Goal: Navigation & Orientation: Find specific page/section

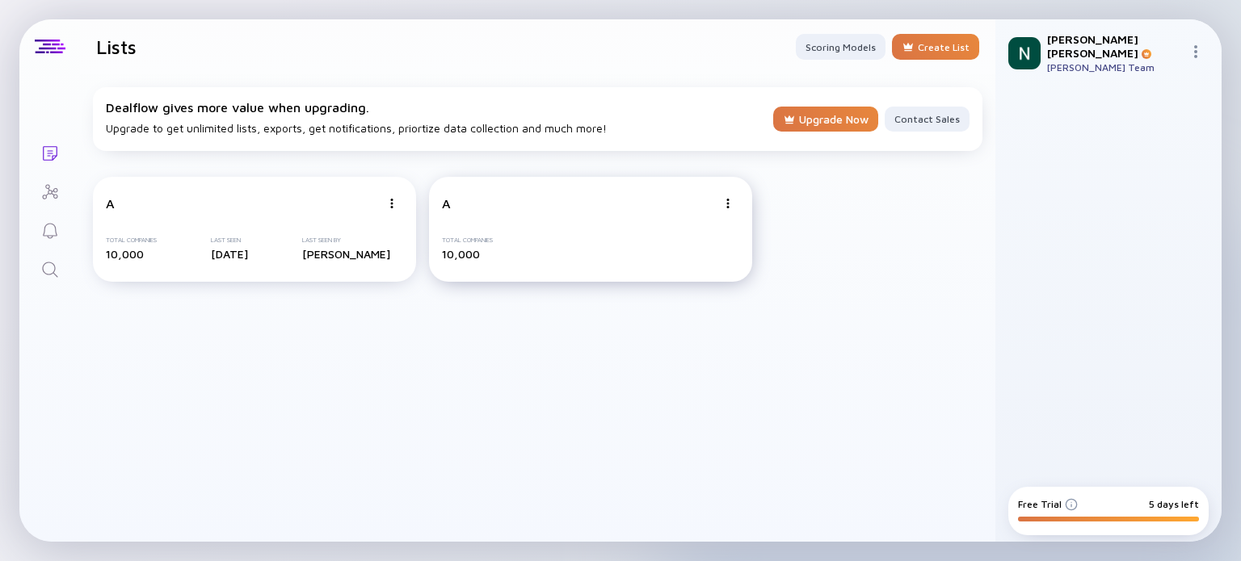
click at [464, 241] on div "Total Companies" at bounding box center [467, 240] width 51 height 7
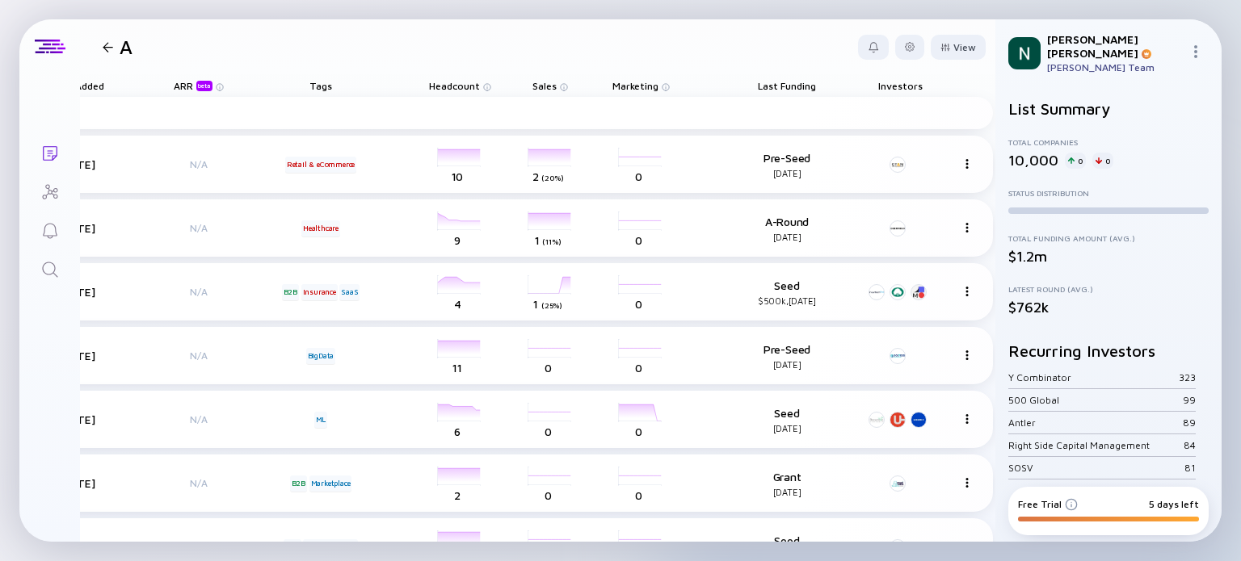
scroll to position [0, 527]
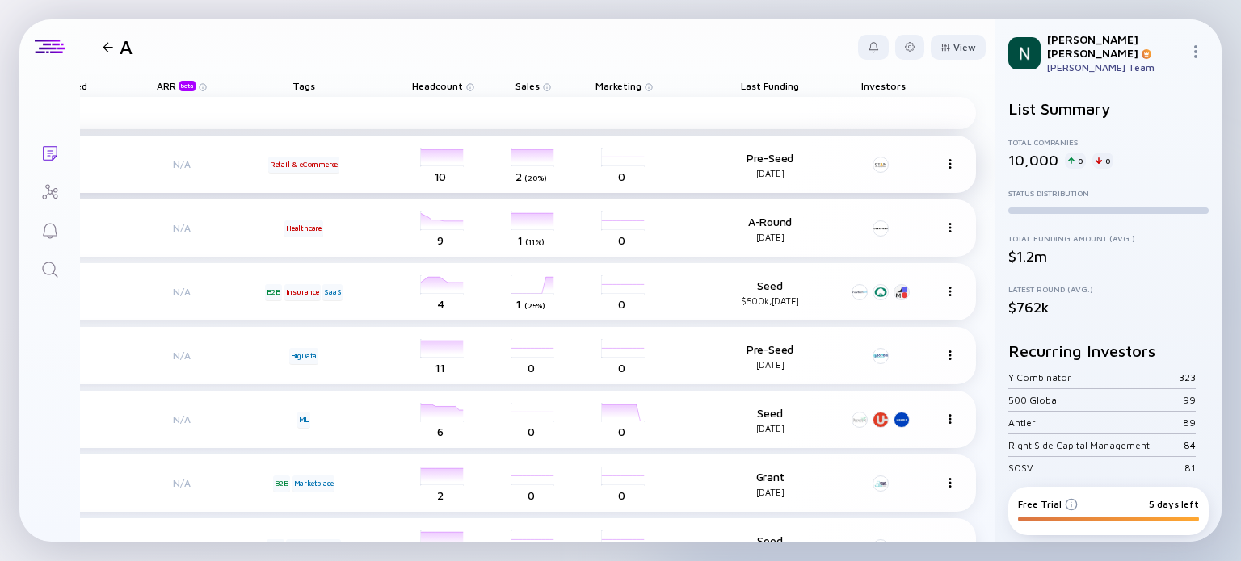
click at [944, 166] on div "[PERSON_NAME] Real Estate Team Not Reviewed [DATE] N/A Retail & eCommerce headc…" at bounding box center [276, 164] width 1397 height 57
click at [945, 162] on img at bounding box center [950, 164] width 10 height 10
click at [671, 53] on header "A View" at bounding box center [537, 46] width 915 height 55
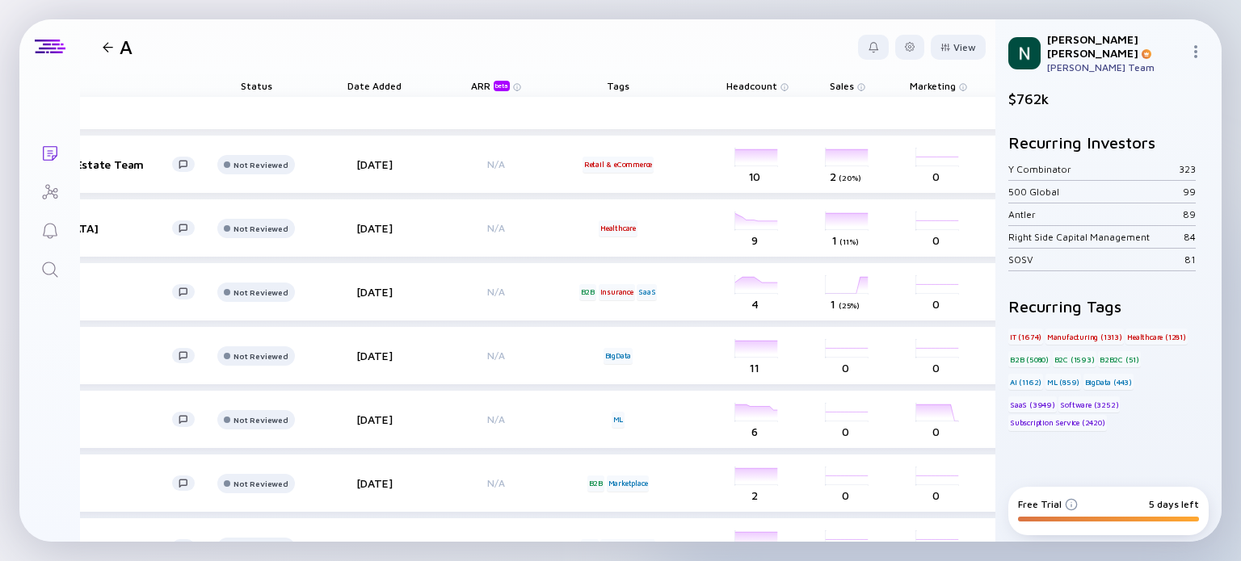
scroll to position [0, 199]
click at [104, 43] on div at bounding box center [108, 47] width 11 height 11
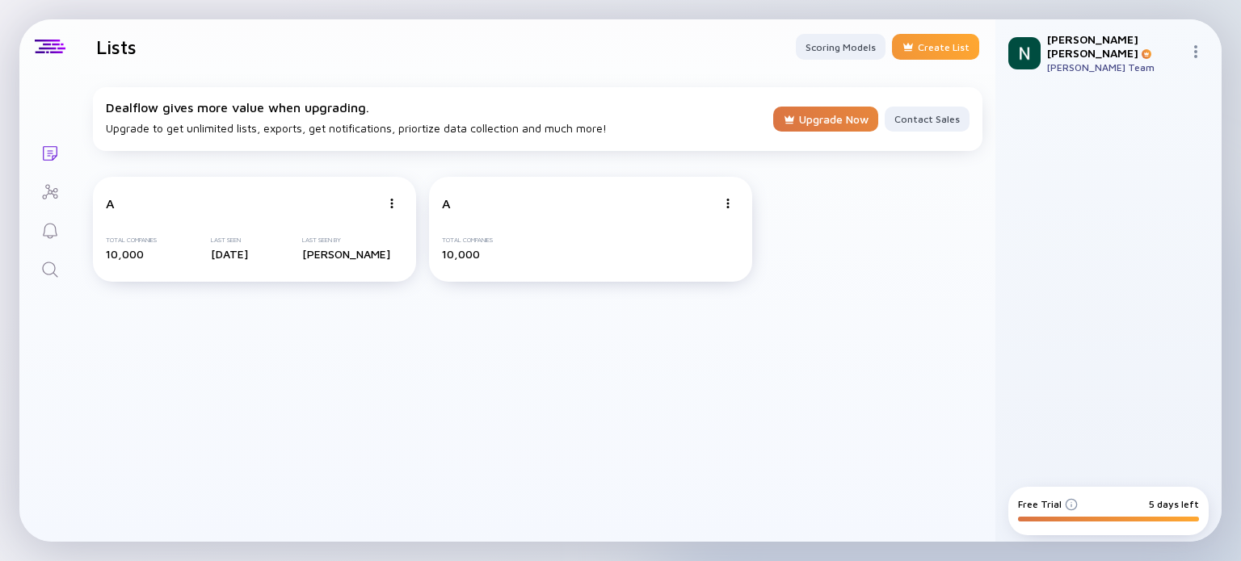
click at [911, 43] on div at bounding box center [907, 46] width 13 height 13
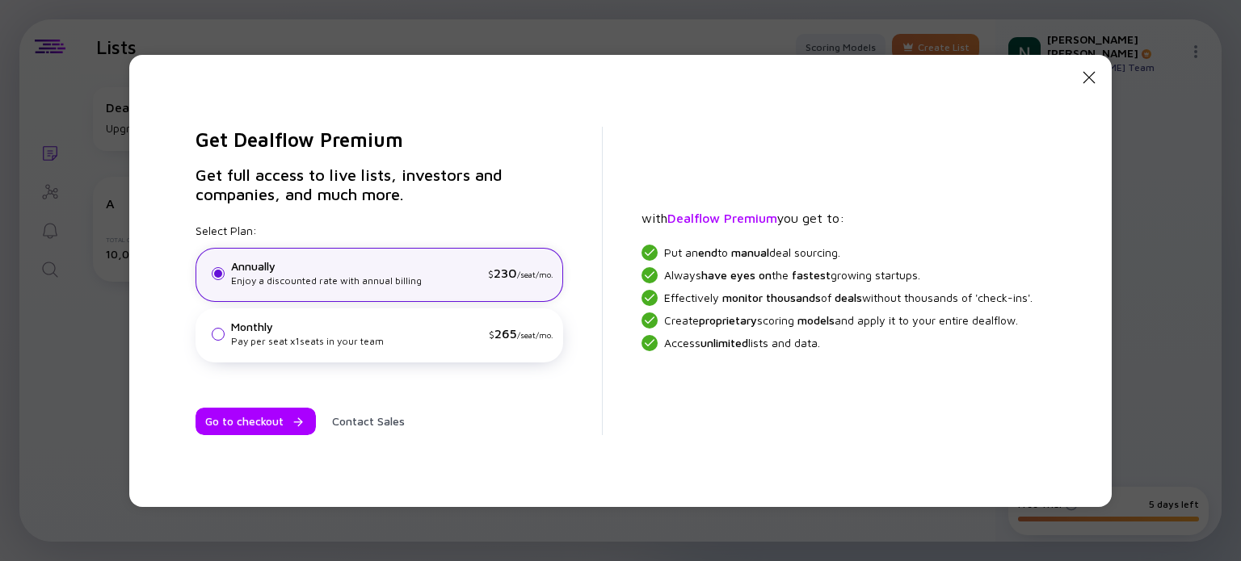
click at [1085, 79] on icon "Close Modal" at bounding box center [1088, 77] width 19 height 19
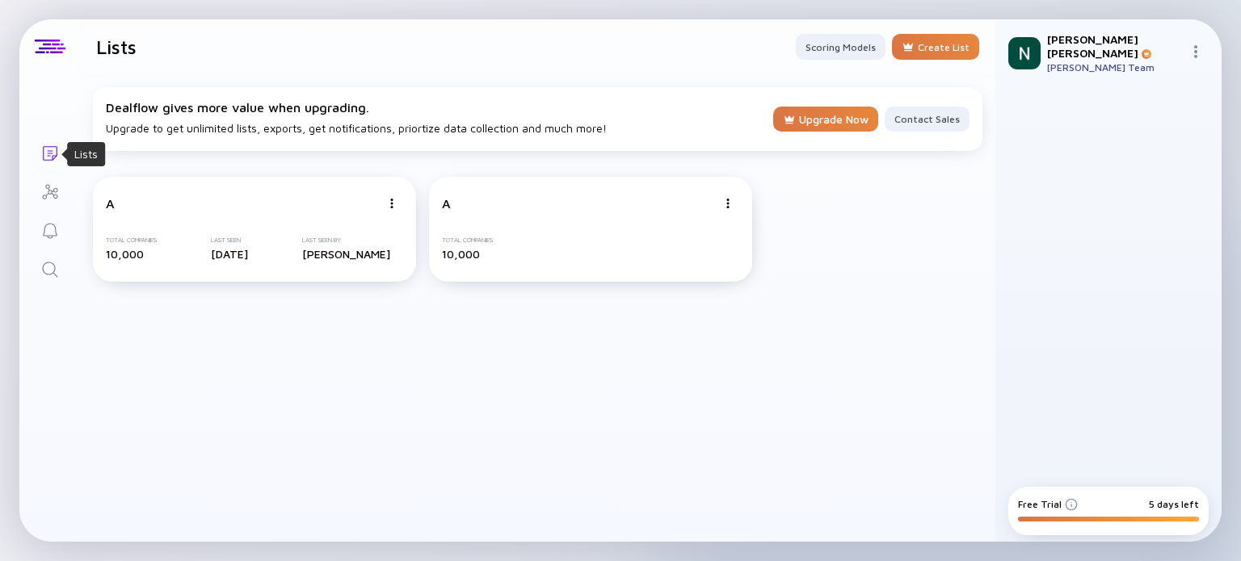
click at [45, 158] on icon "Lists" at bounding box center [49, 153] width 19 height 19
click at [48, 260] on icon "Search" at bounding box center [49, 269] width 19 height 19
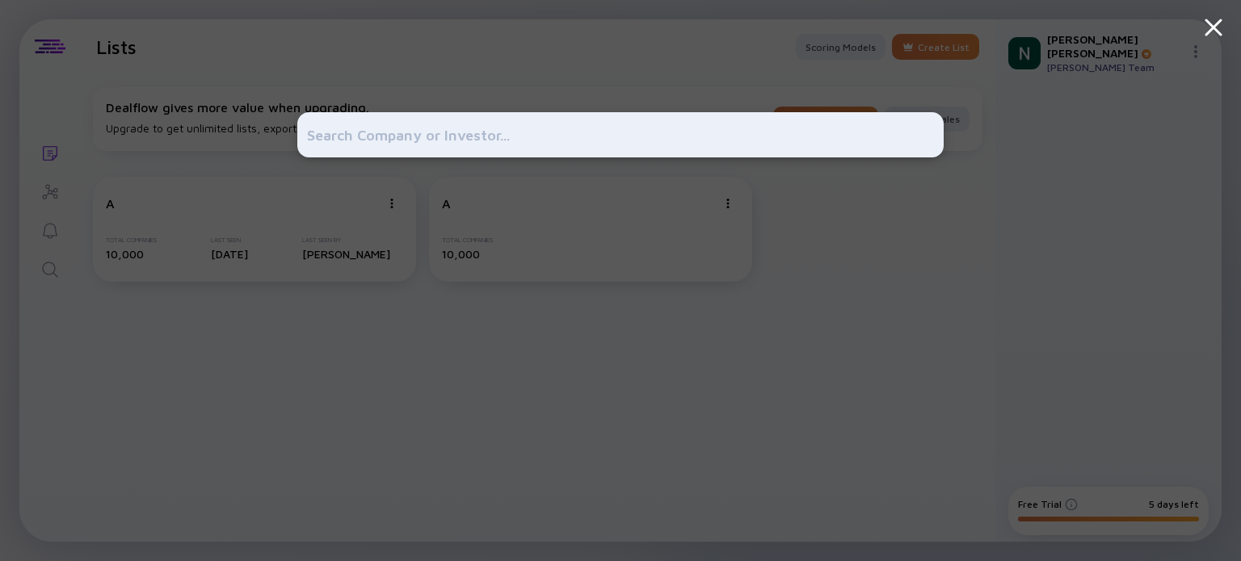
click at [123, 325] on div at bounding box center [620, 280] width 1241 height 561
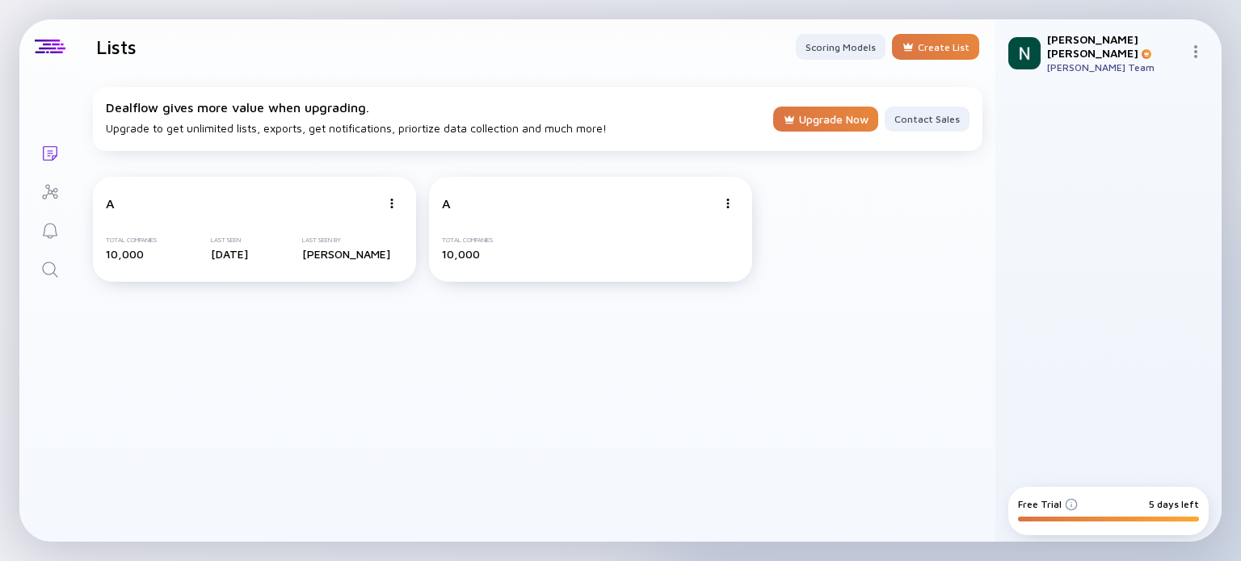
click at [1193, 45] on img at bounding box center [1195, 51] width 13 height 13
click at [55, 188] on icon "Investor Map" at bounding box center [49, 191] width 15 height 15
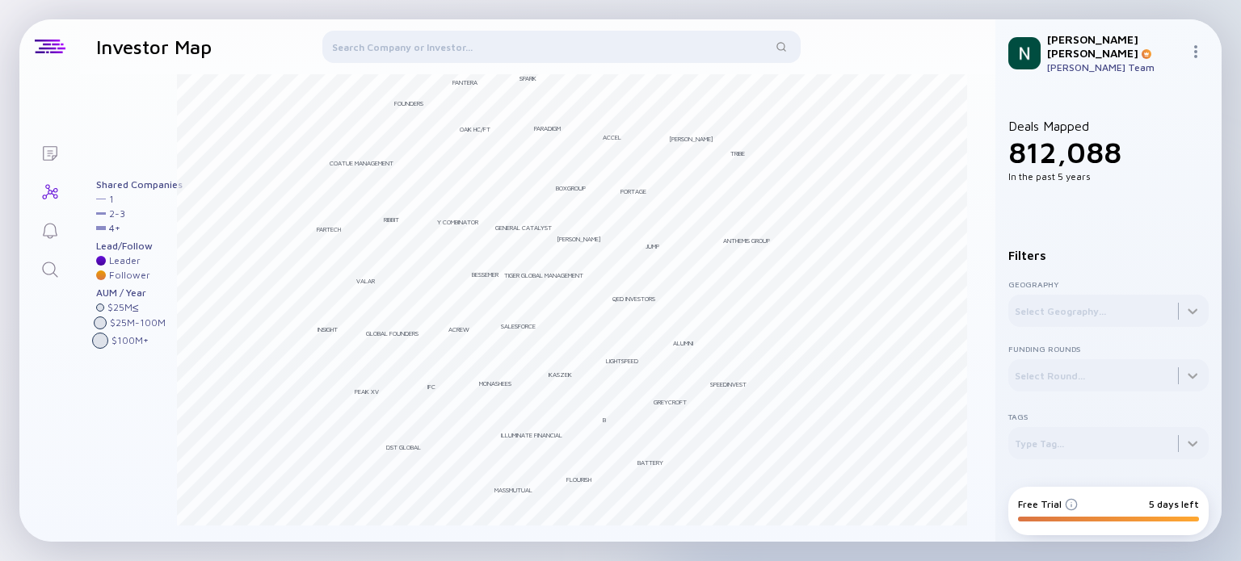
click at [50, 271] on icon "Search" at bounding box center [49, 269] width 19 height 19
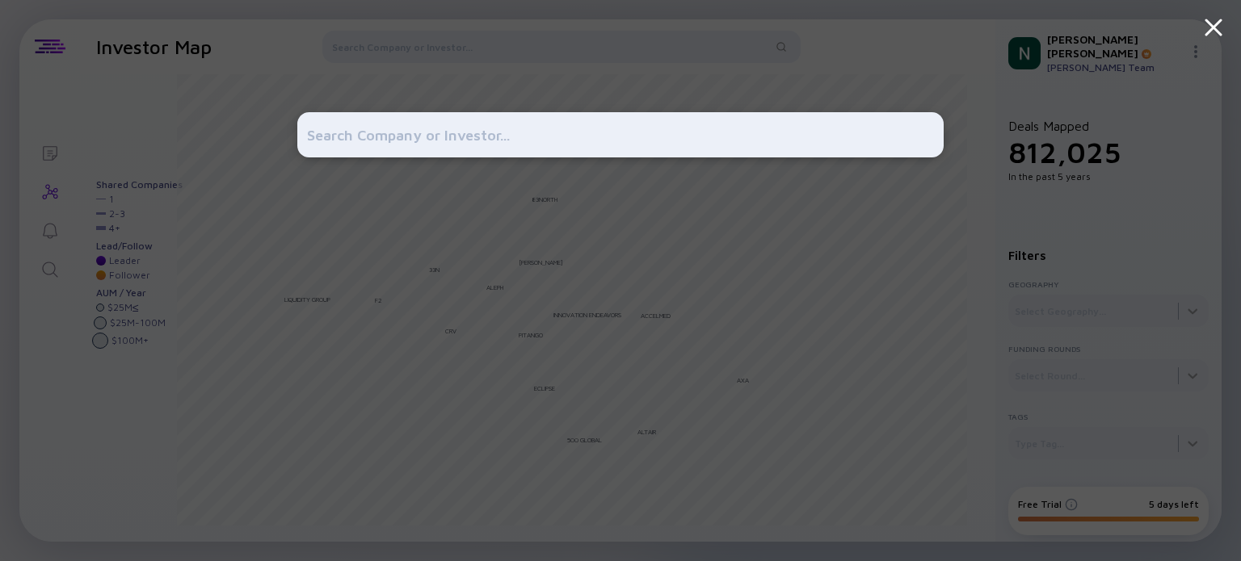
click at [126, 101] on div at bounding box center [620, 280] width 1241 height 561
